Goal: Task Accomplishment & Management: Use online tool/utility

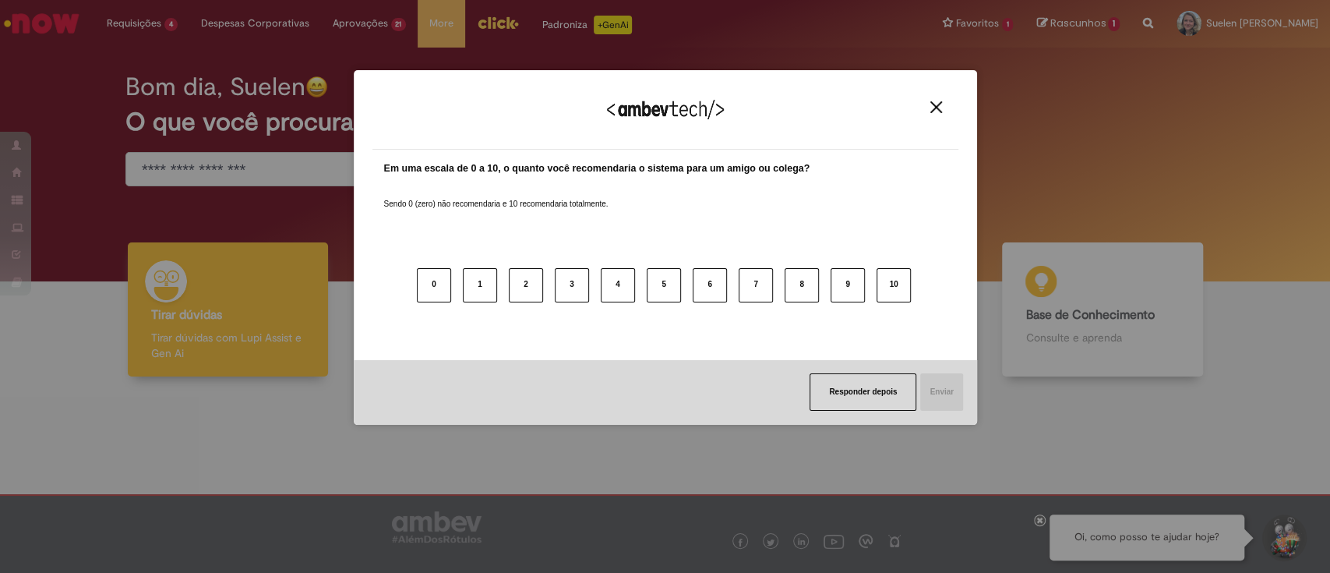
click at [934, 113] on button "Close" at bounding box center [936, 107] width 21 height 13
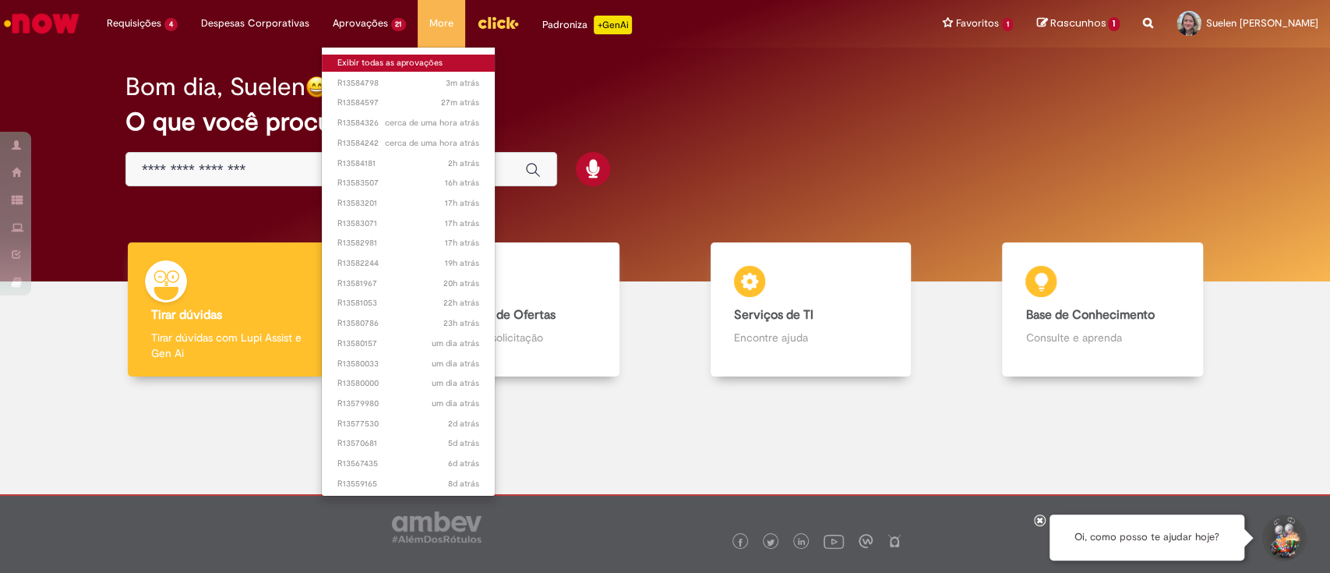
click at [358, 58] on link "Exibir todas as aprovações" at bounding box center [409, 63] width 174 height 17
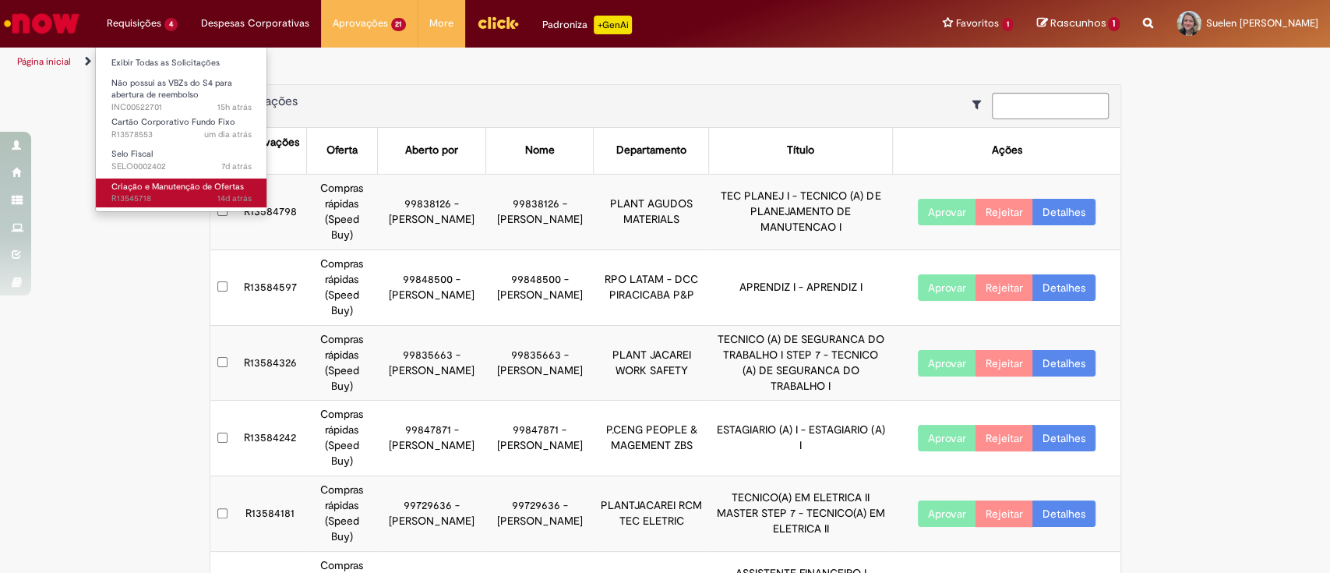
click at [162, 203] on span "14d atrás 14 dias atrás R13545718" at bounding box center [181, 198] width 140 height 12
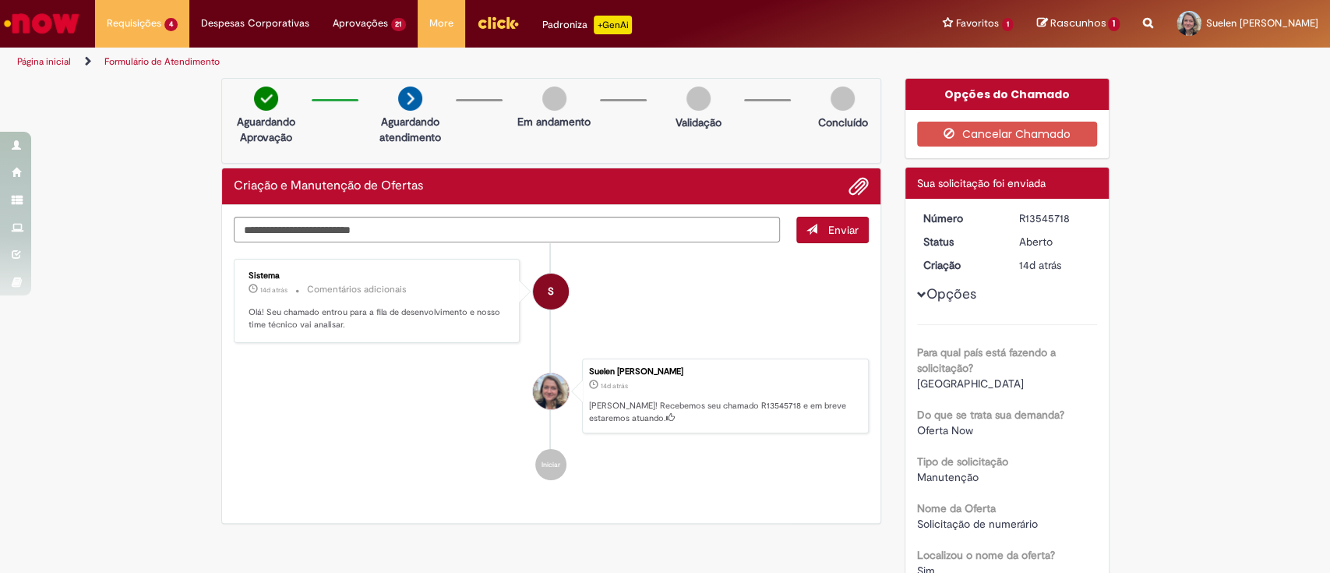
click at [824, 468] on li "Iniciar" at bounding box center [552, 464] width 636 height 31
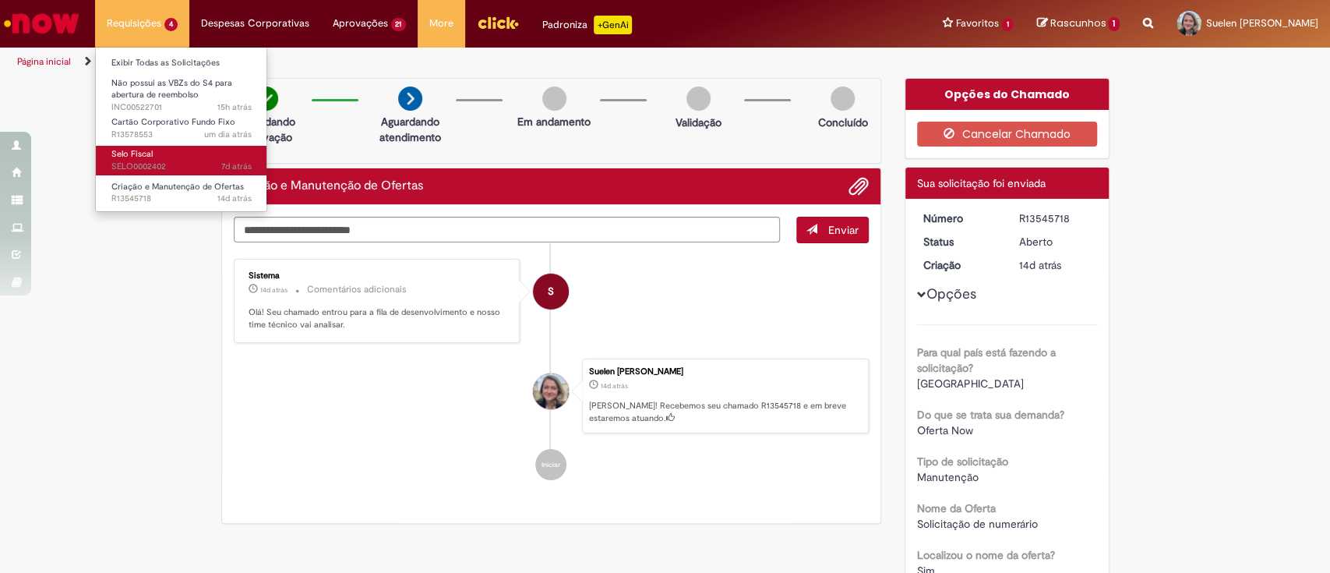
click at [156, 154] on link "Selo Fiscal 7d atrás 7 dias atrás SELO0002402" at bounding box center [181, 160] width 171 height 29
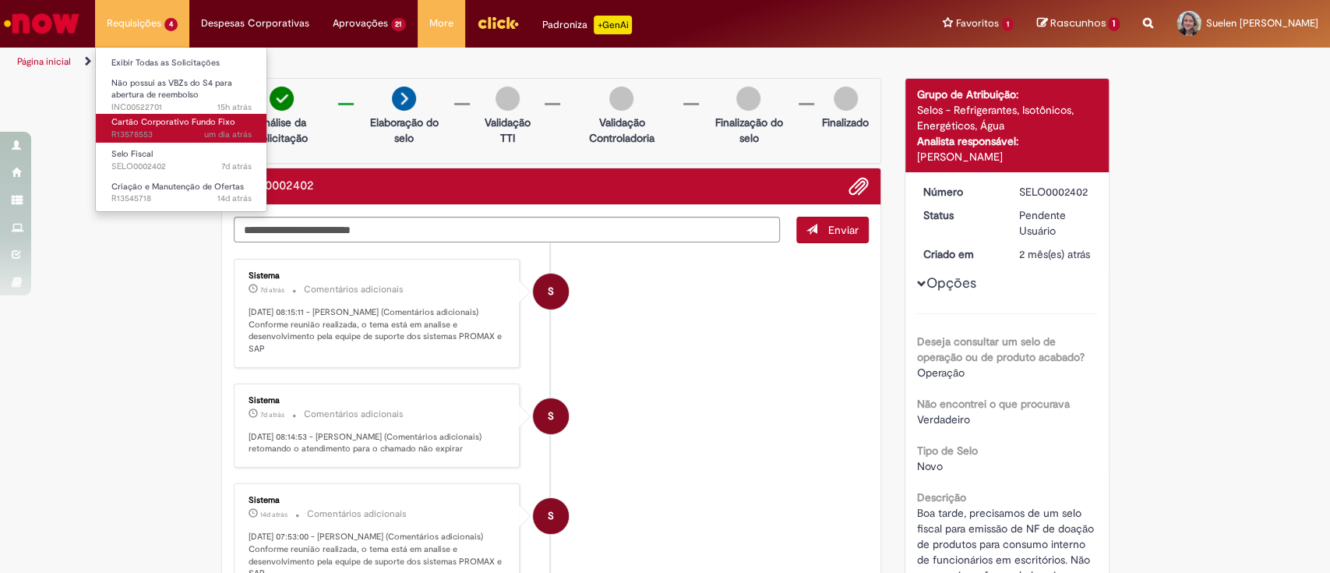
click at [212, 124] on span "Cartão Corporativo Fundo Fixo" at bounding box center [173, 122] width 124 height 12
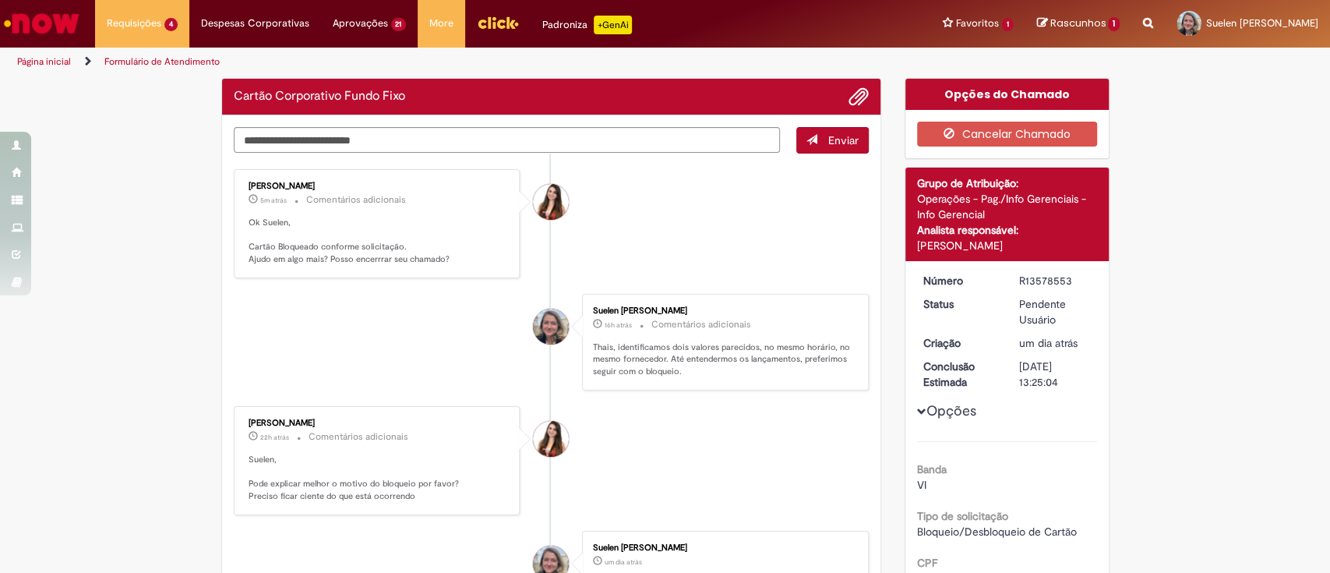
click at [411, 337] on li "Suelen Nicolino Mazza 16h atrás 16 horas atrás Comentários adicionais Thais, id…" at bounding box center [552, 342] width 636 height 97
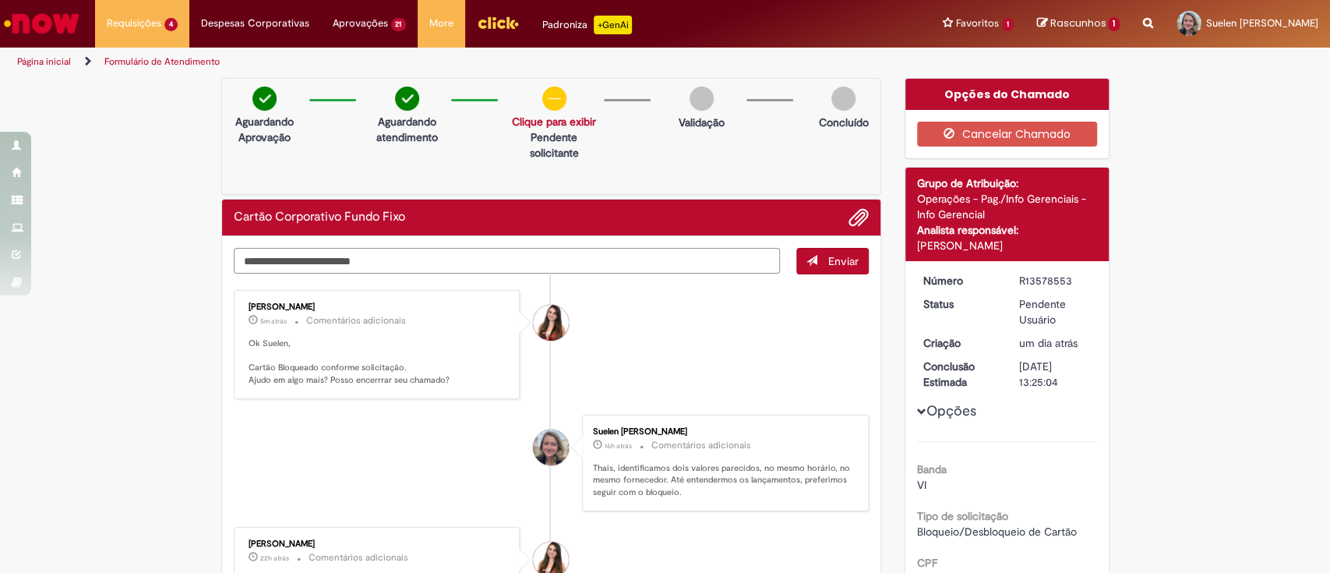
click at [330, 260] on textarea "Digite sua mensagem aqui..." at bounding box center [507, 261] width 547 height 26
type textarea "**********"
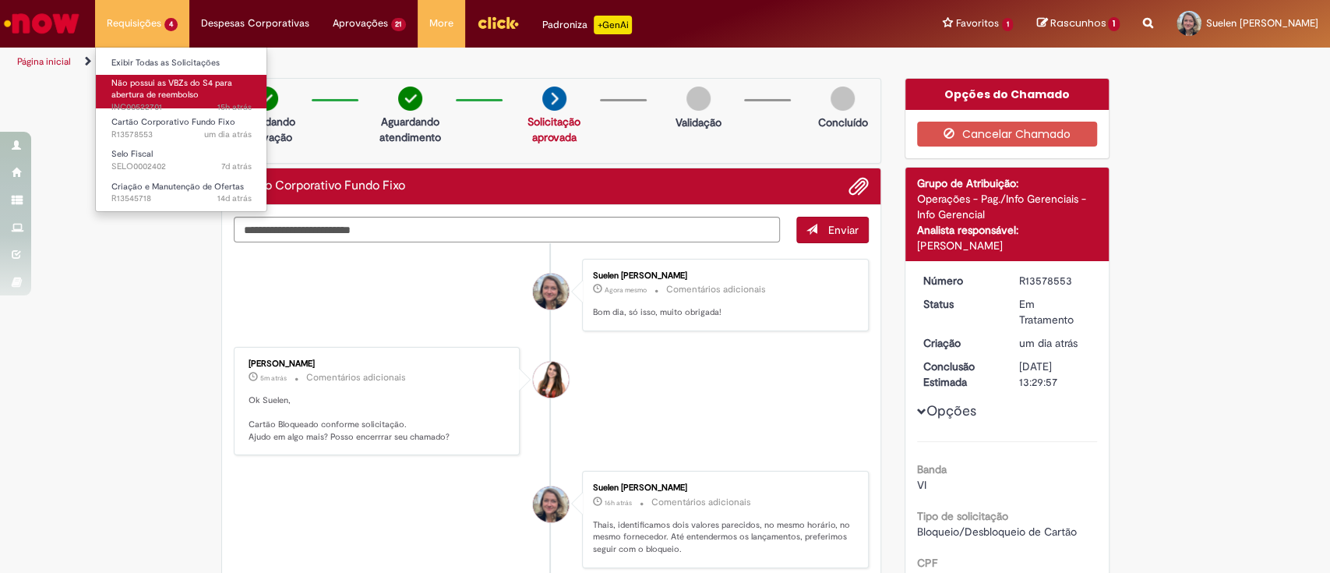
click at [150, 97] on span "Não possui as VBZs do S4 para abertura de reembolso" at bounding box center [171, 89] width 121 height 24
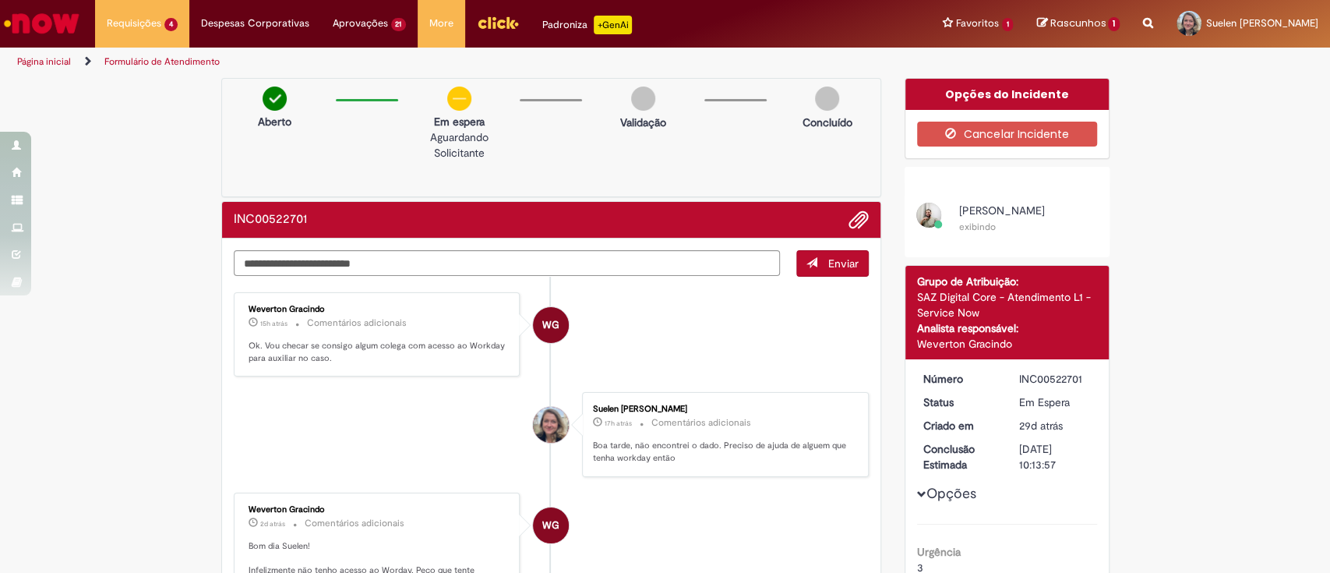
click at [777, 365] on li "WG Weverton Gracindo 15h atrás 15 horas atrás Comentários adicionais Ok. Vou ch…" at bounding box center [552, 334] width 636 height 85
click at [514, 262] on textarea "Digite sua mensagem aqui..." at bounding box center [507, 263] width 547 height 26
type textarea "**********"
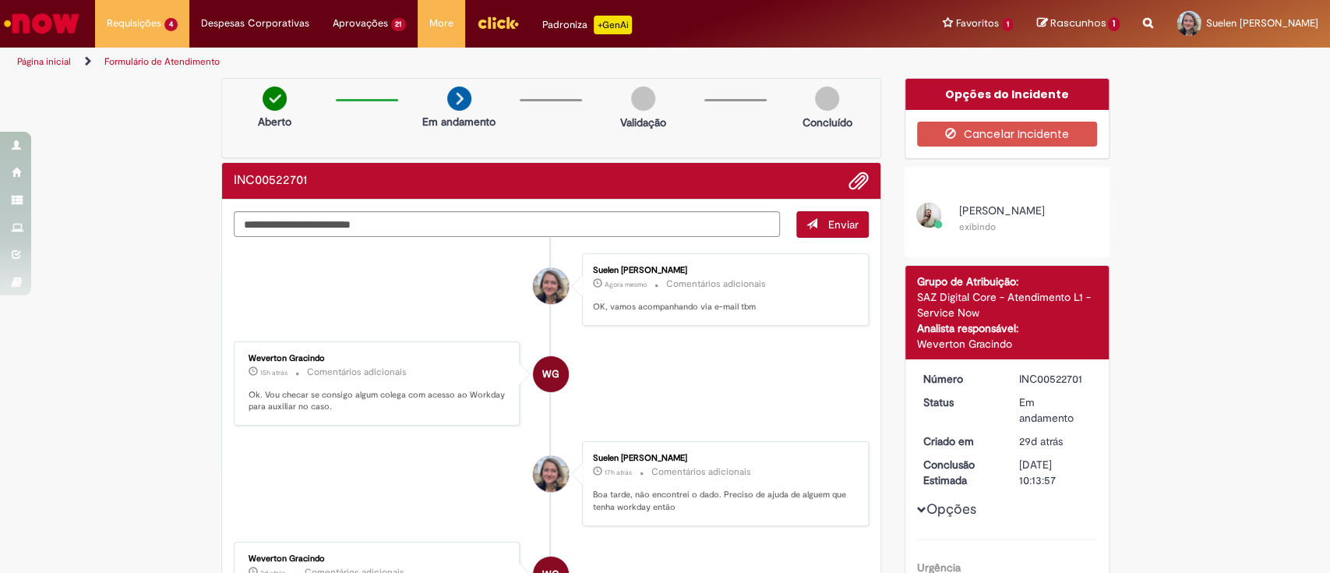
click at [606, 363] on li "WG Weverton Gracindo 15h atrás 15 horas atrás Comentários adicionais Ok. Vou ch…" at bounding box center [552, 383] width 636 height 85
click at [47, 9] on img "Ir para a Homepage" at bounding box center [42, 23] width 80 height 31
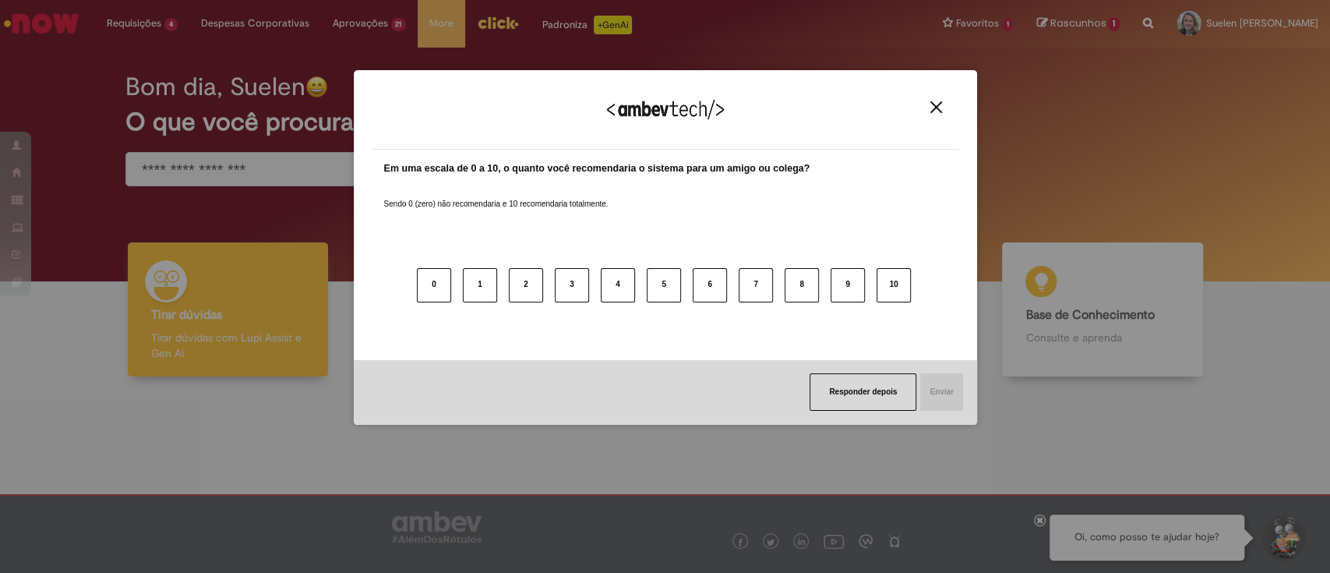
click at [939, 105] on img "Close" at bounding box center [936, 107] width 12 height 12
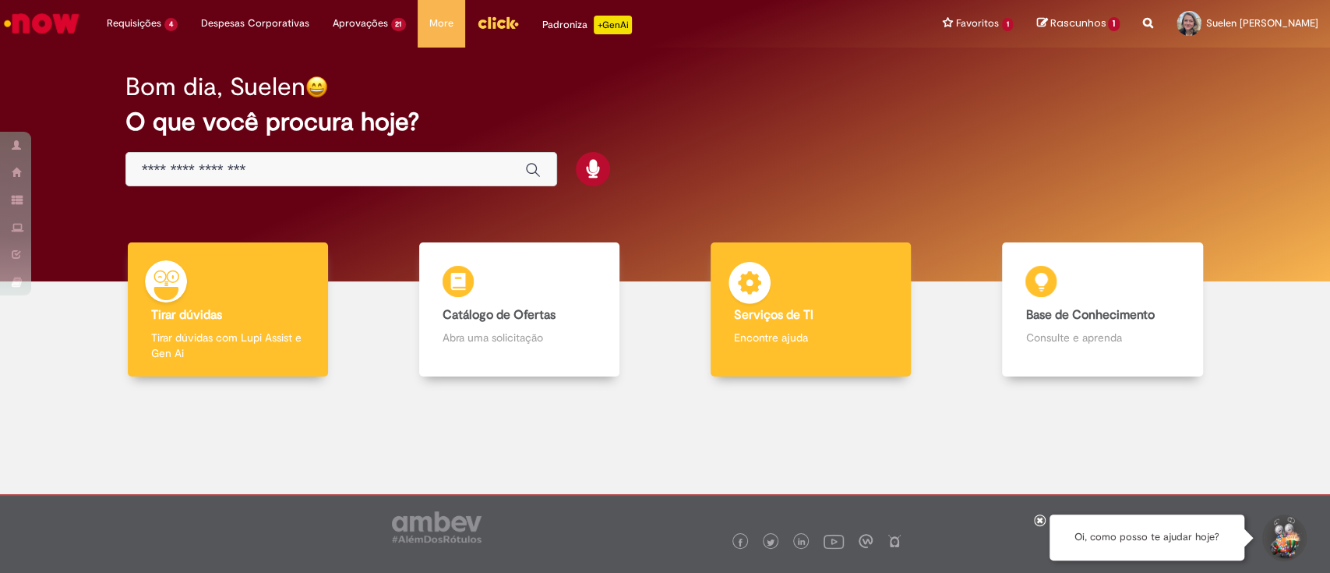
click at [789, 295] on div "Serviços de TI Serviços de TI Encontre ajuda" at bounding box center [811, 309] width 200 height 135
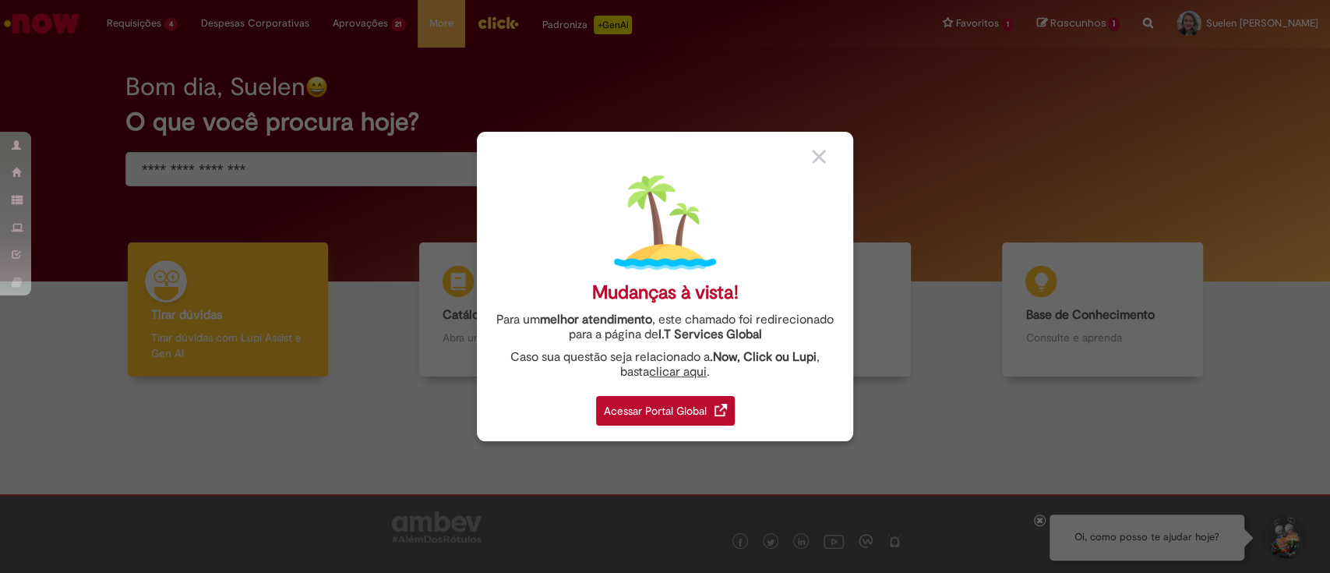
click at [688, 417] on div "Acessar Portal Global" at bounding box center [665, 411] width 139 height 30
